Goal: Information Seeking & Learning: Learn about a topic

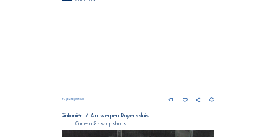
scroll to position [266, 0]
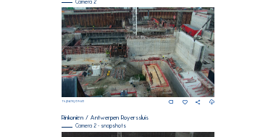
click at [128, 64] on img at bounding box center [138, 52] width 153 height 90
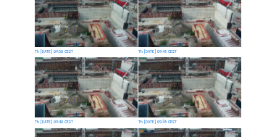
scroll to position [130, 0]
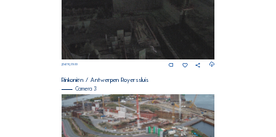
scroll to position [377, 0]
click at [115, 119] on img at bounding box center [138, 137] width 153 height 86
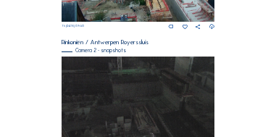
scroll to position [429, 0]
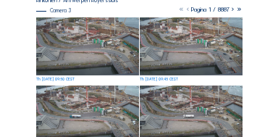
scroll to position [101, 0]
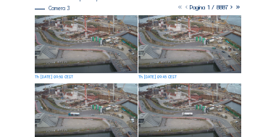
click at [92, 55] on img at bounding box center [86, 44] width 103 height 58
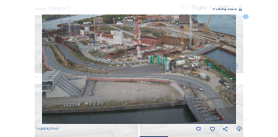
click at [239, 9] on icon at bounding box center [240, 11] width 3 height 4
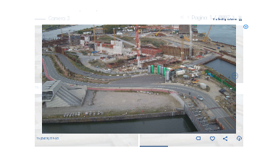
scroll to position [10, 0]
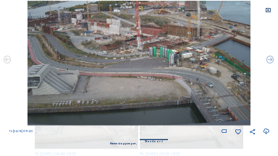
click at [269, 10] on icon at bounding box center [268, 10] width 6 height 6
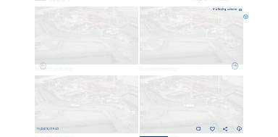
scroll to position [110, 0]
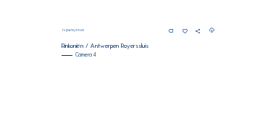
scroll to position [599, 0]
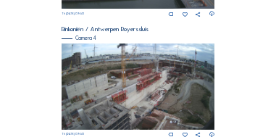
click at [114, 91] on img at bounding box center [138, 86] width 153 height 86
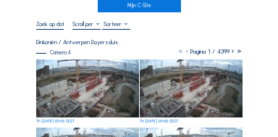
scroll to position [58, 0]
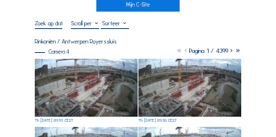
click at [122, 70] on img at bounding box center [86, 88] width 103 height 58
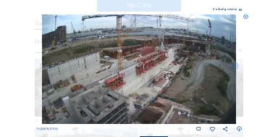
click at [240, 10] on icon at bounding box center [240, 11] width 3 height 4
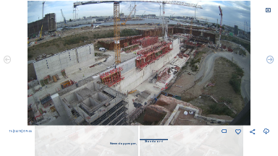
click at [269, 9] on icon at bounding box center [268, 10] width 6 height 6
